Goal: Task Accomplishment & Management: Complete application form

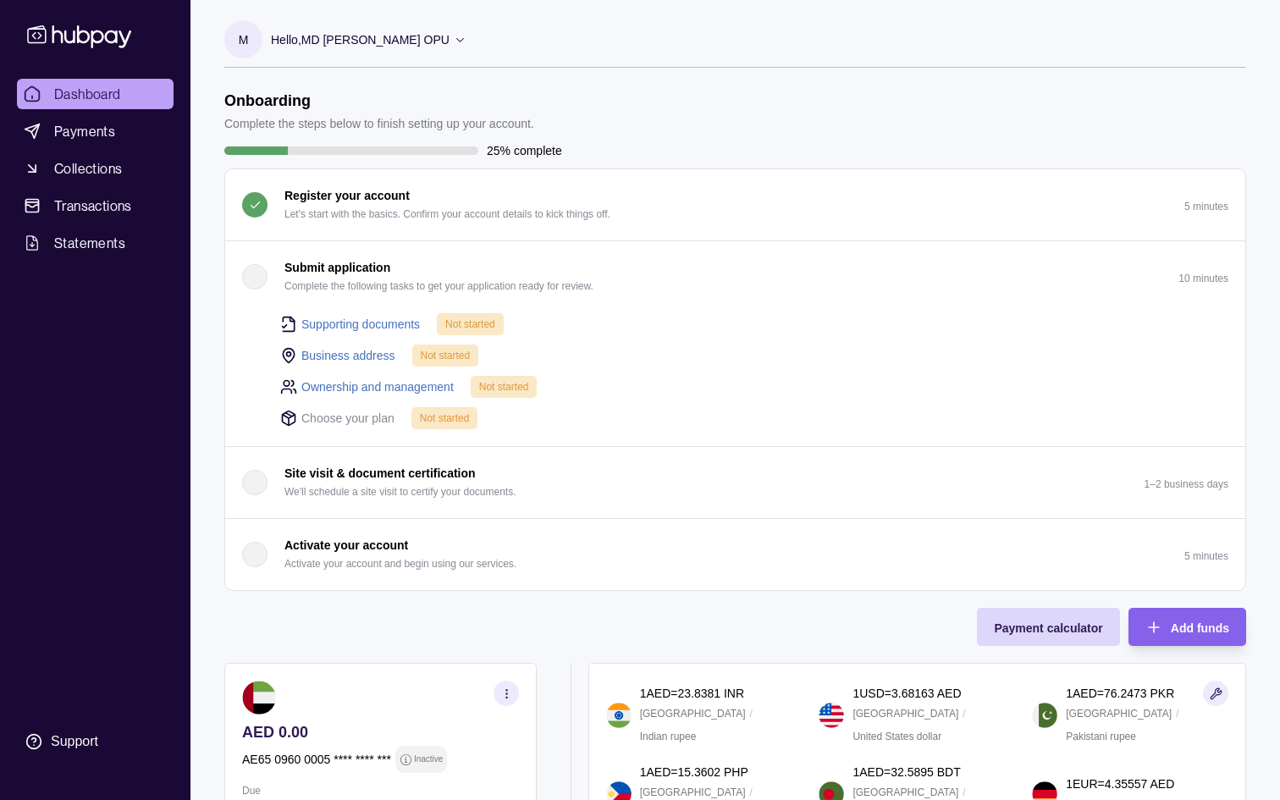
click at [986, 365] on div "Business address Not started" at bounding box center [754, 355] width 948 height 23
click at [250, 275] on div "button" at bounding box center [254, 276] width 25 height 25
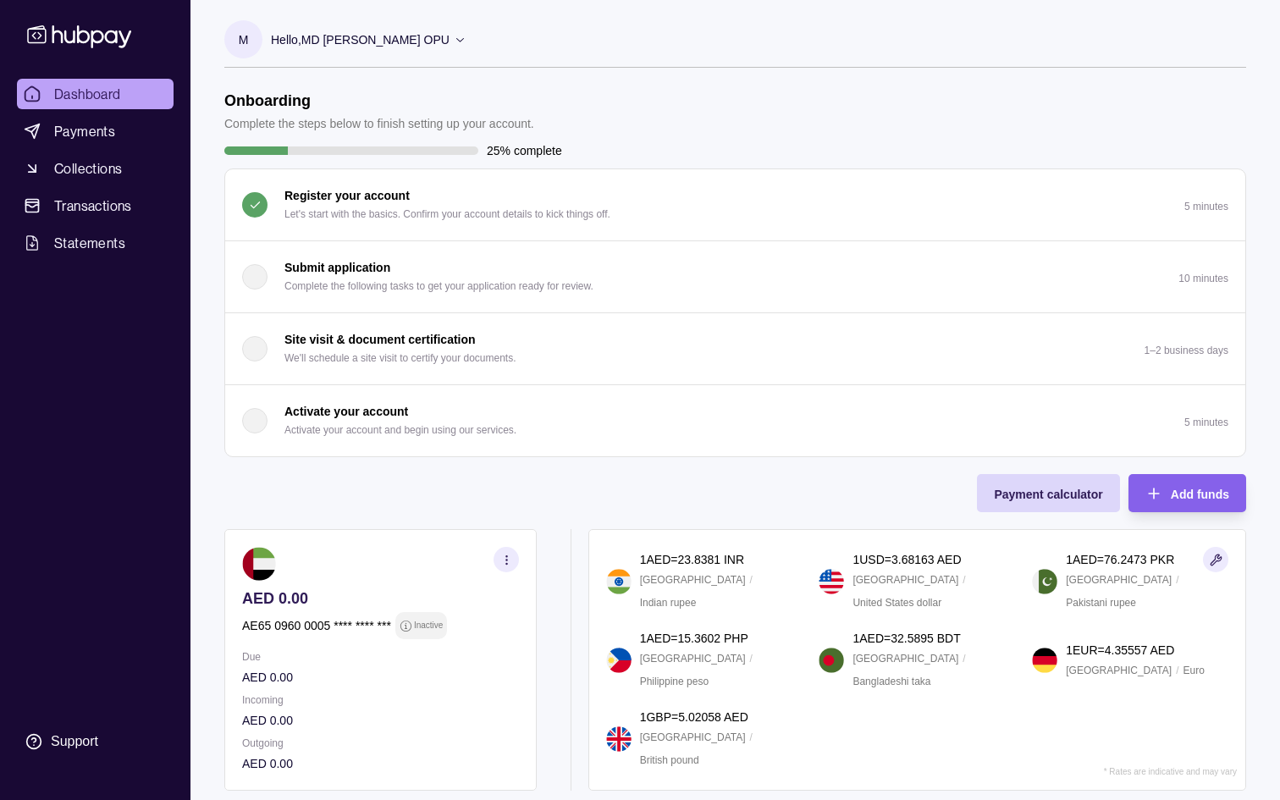
click at [250, 275] on div "button" at bounding box center [254, 276] width 25 height 25
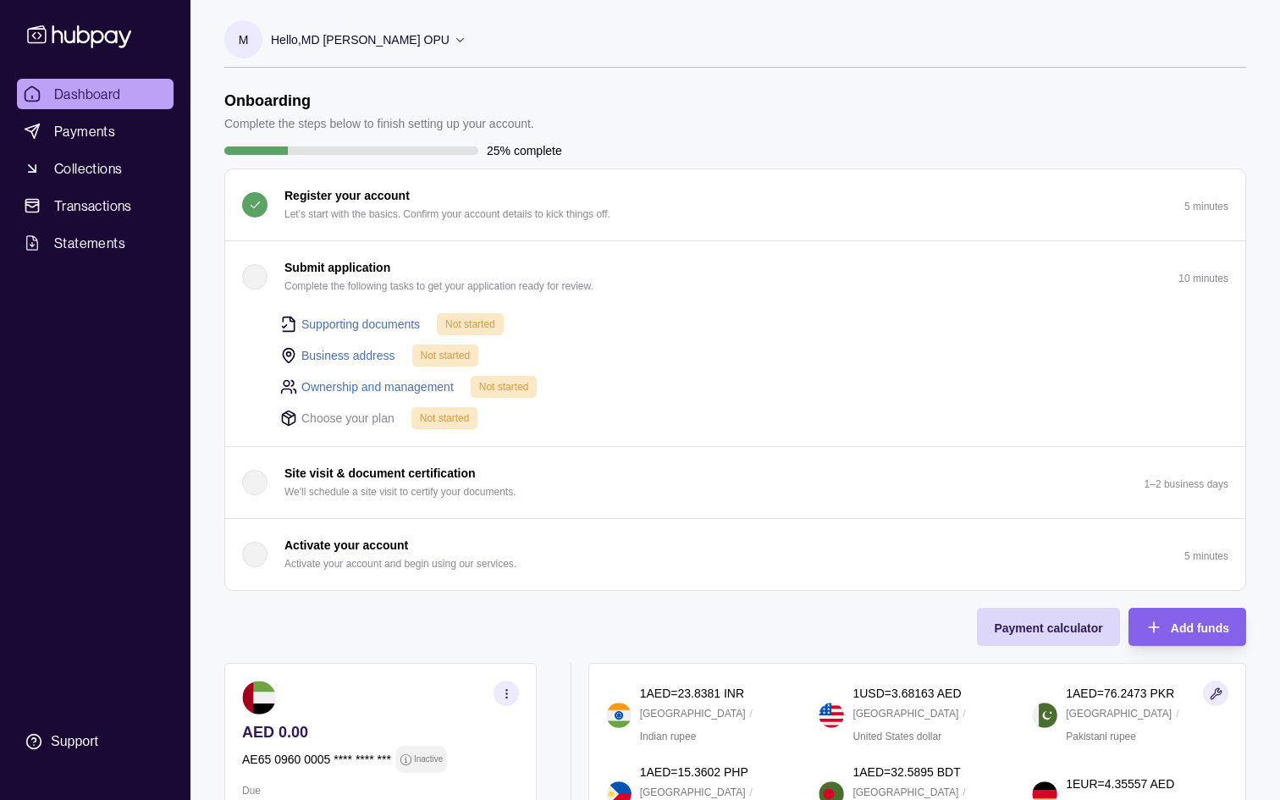
click at [453, 416] on span "Not started" at bounding box center [445, 418] width 50 height 12
click at [222, 366] on section "Onboarding Complete the steps below to finish setting up your account. 25% comp…" at bounding box center [734, 607] width 1089 height 1032
click at [349, 320] on link "Supporting documents" at bounding box center [360, 324] width 118 height 19
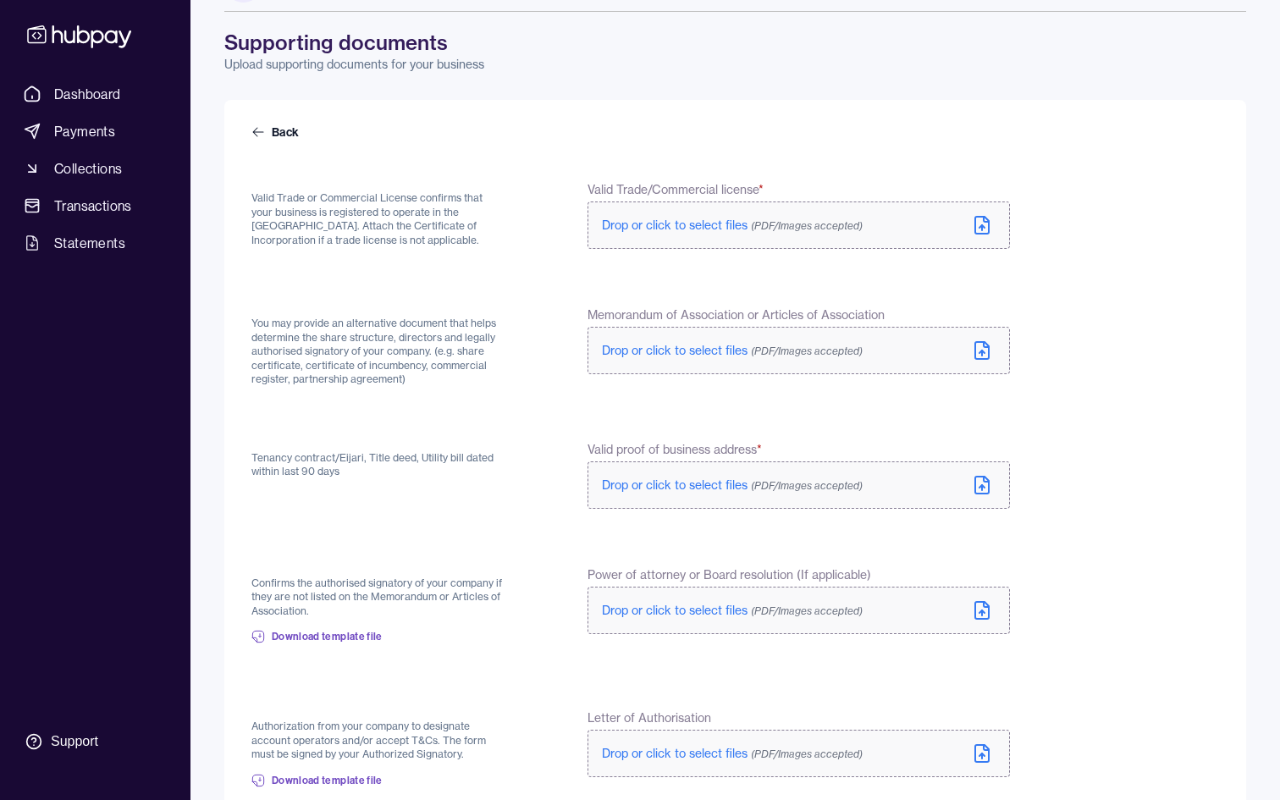
scroll to position [223, 0]
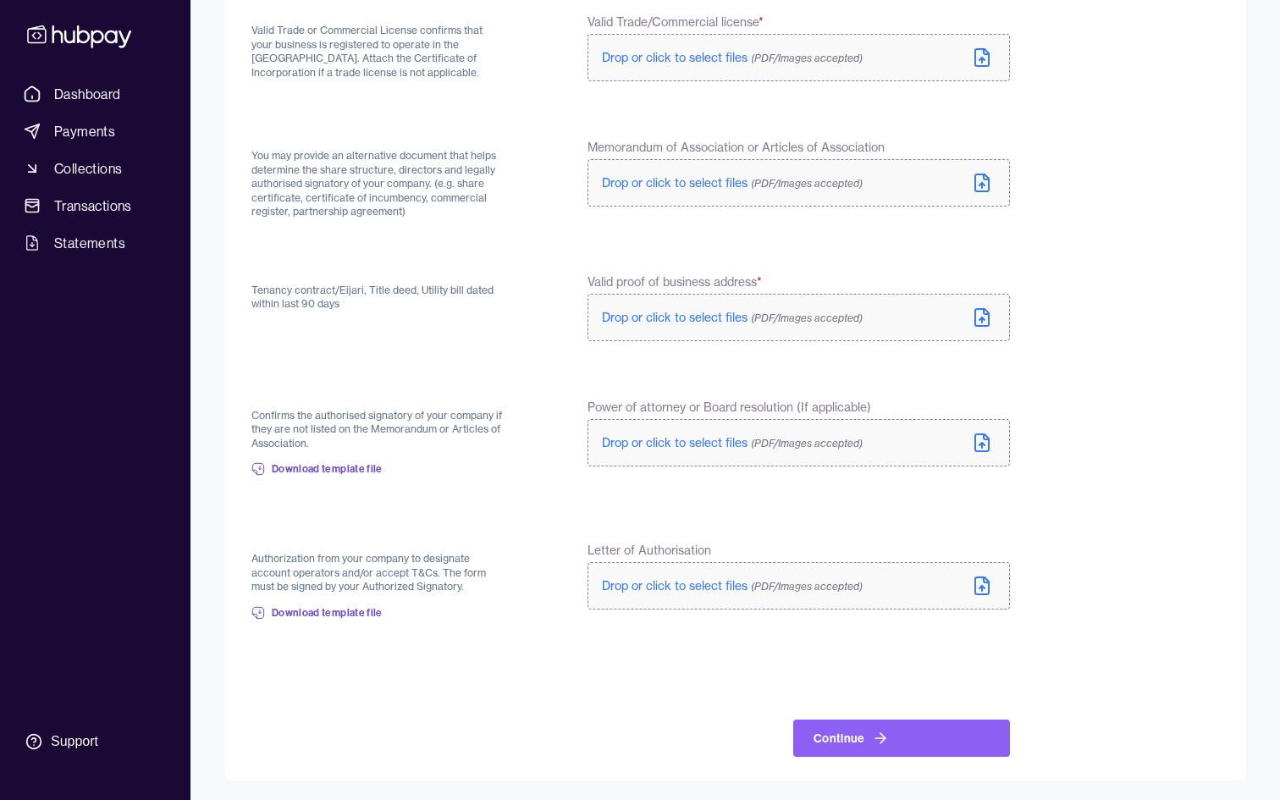
click at [54, 356] on div "Dashboard Payments Collections Transactions Statements Support" at bounding box center [95, 419] width 170 height 680
click at [242, 106] on div "Back Valid Trade or Commercial License confirms that your business is registere…" at bounding box center [734, 356] width 1021 height 848
